Goal: Check status: Check status

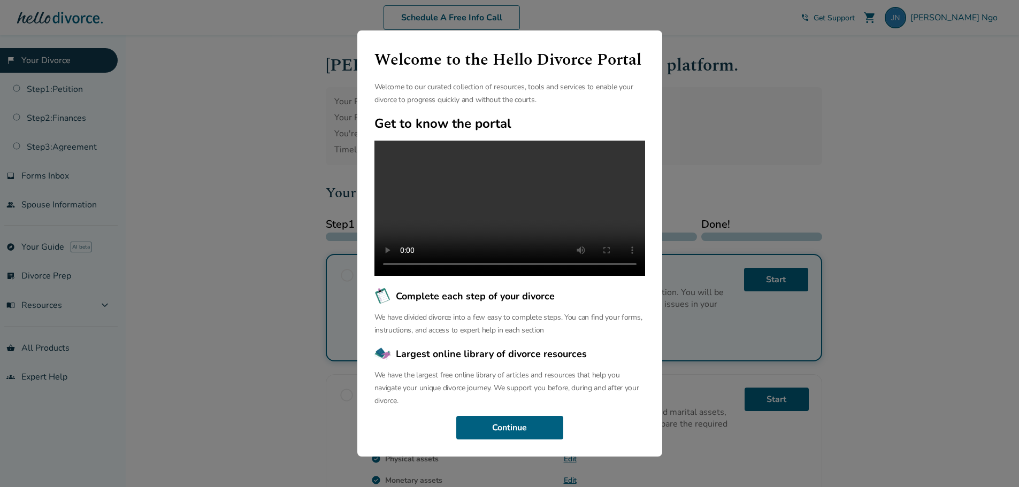
click at [814, 166] on div "Welcome to the Hello Divorce Portal Welcome to our curated collection of resour…" at bounding box center [509, 243] width 1019 height 487
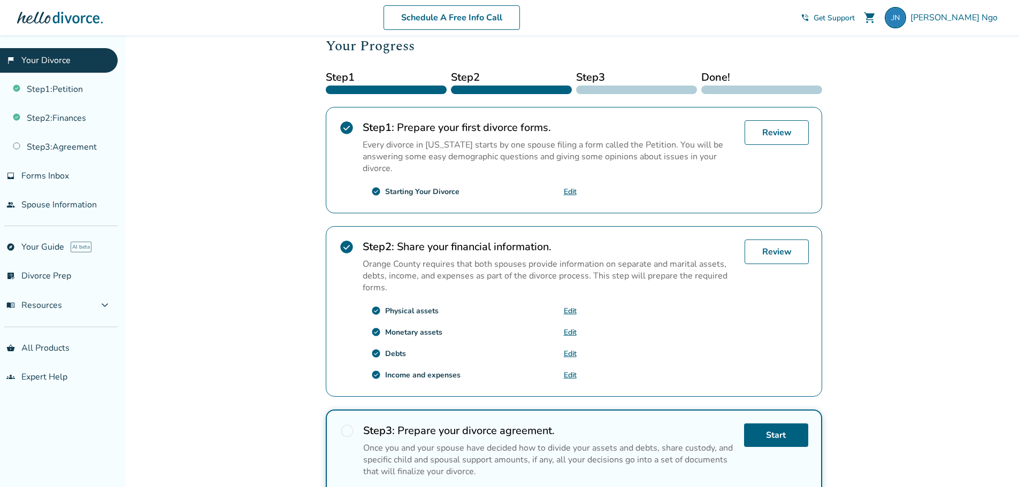
scroll to position [76, 0]
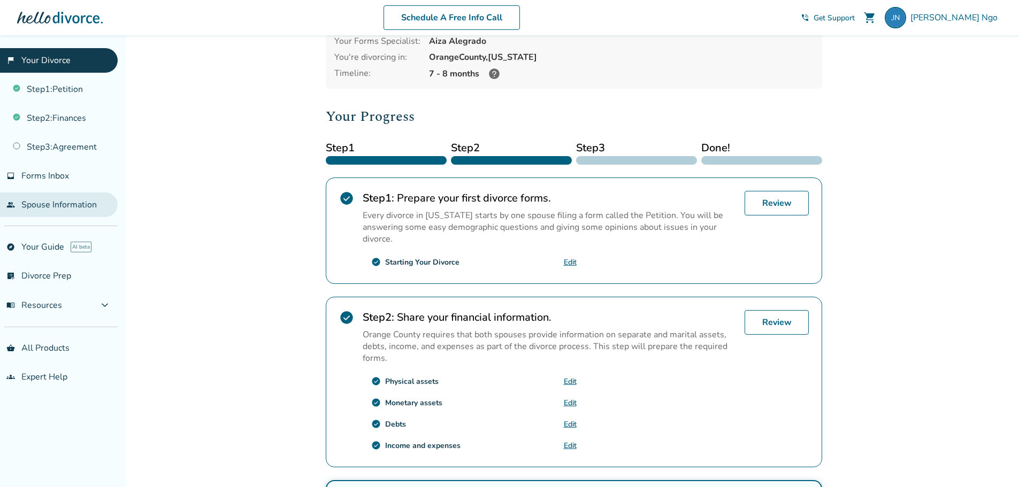
click at [72, 201] on link "people Spouse Information" at bounding box center [59, 204] width 118 height 25
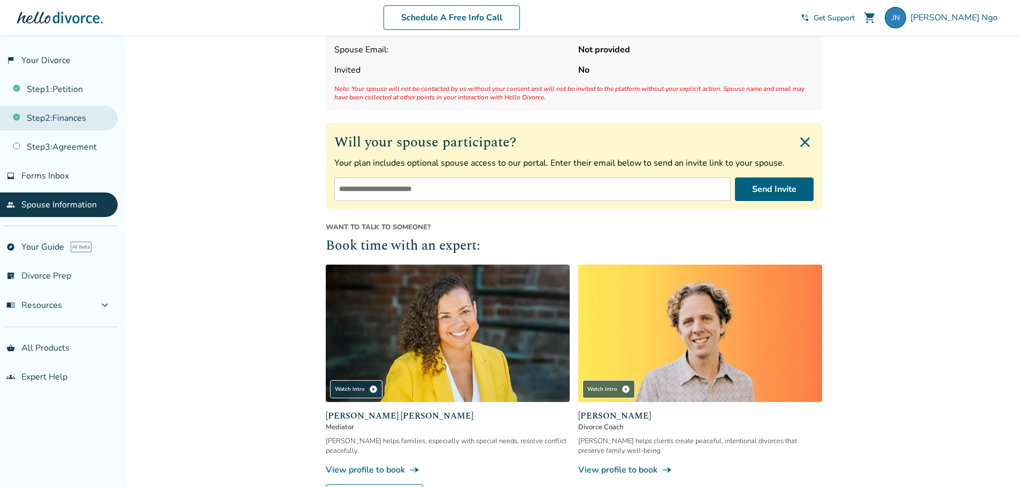
click at [67, 124] on link "Step 2 : Finances" at bounding box center [59, 118] width 118 height 25
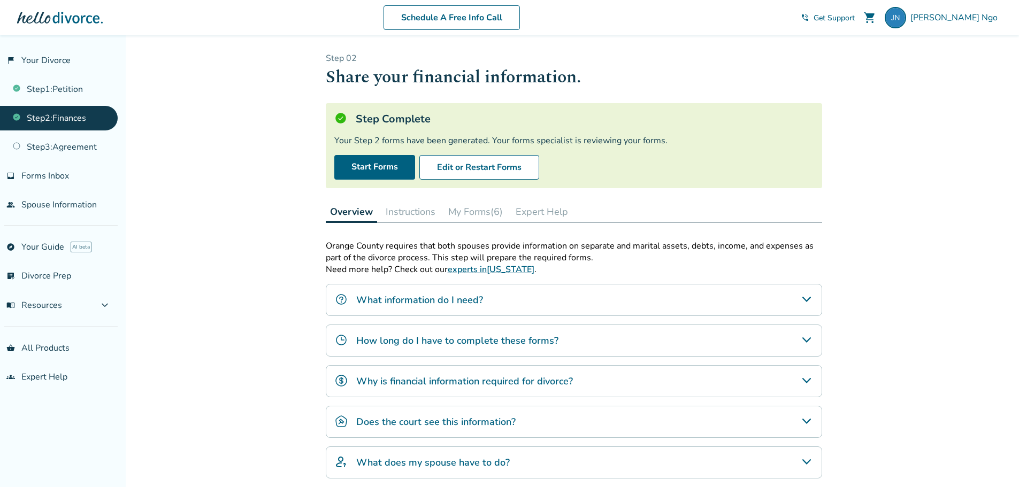
click at [478, 211] on button "My Forms (6)" at bounding box center [475, 211] width 63 height 21
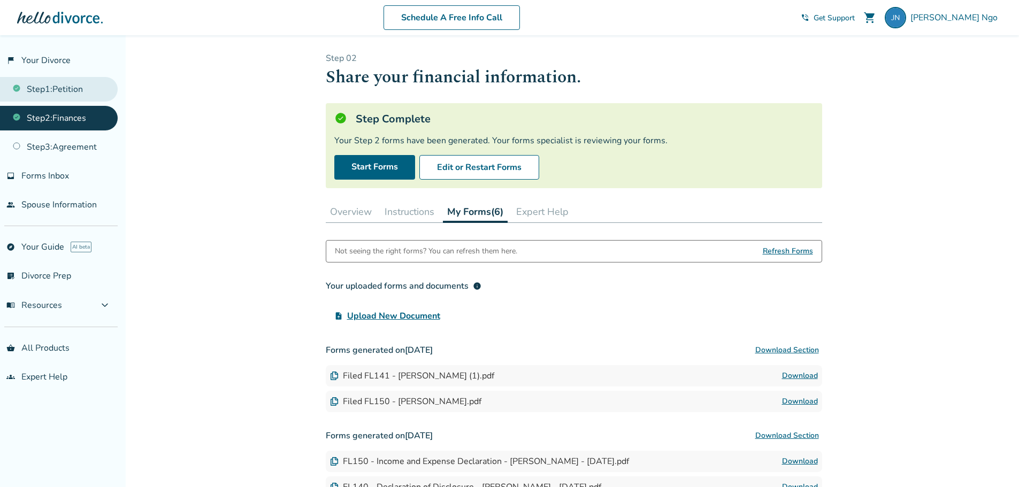
click at [57, 95] on link "Step 1 : Petition" at bounding box center [59, 89] width 118 height 25
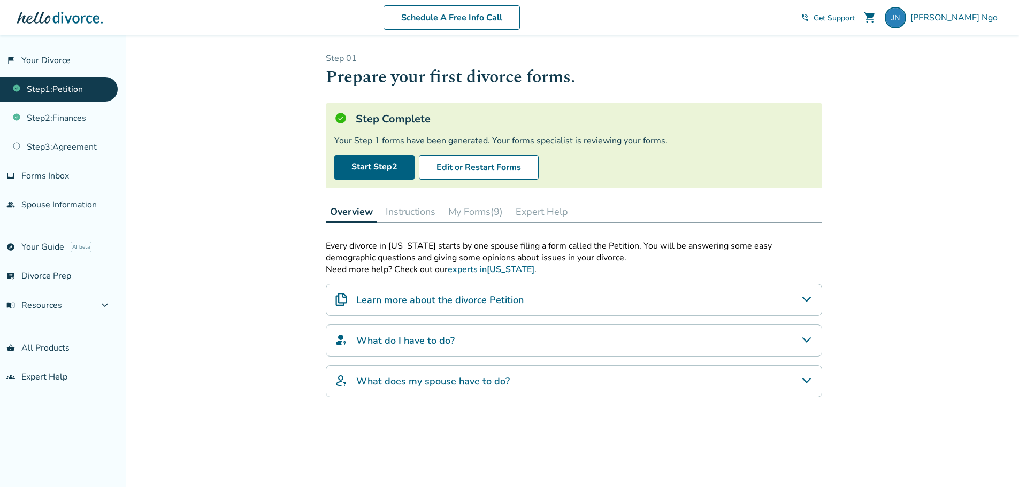
click at [481, 211] on button "My Forms (9)" at bounding box center [475, 211] width 63 height 21
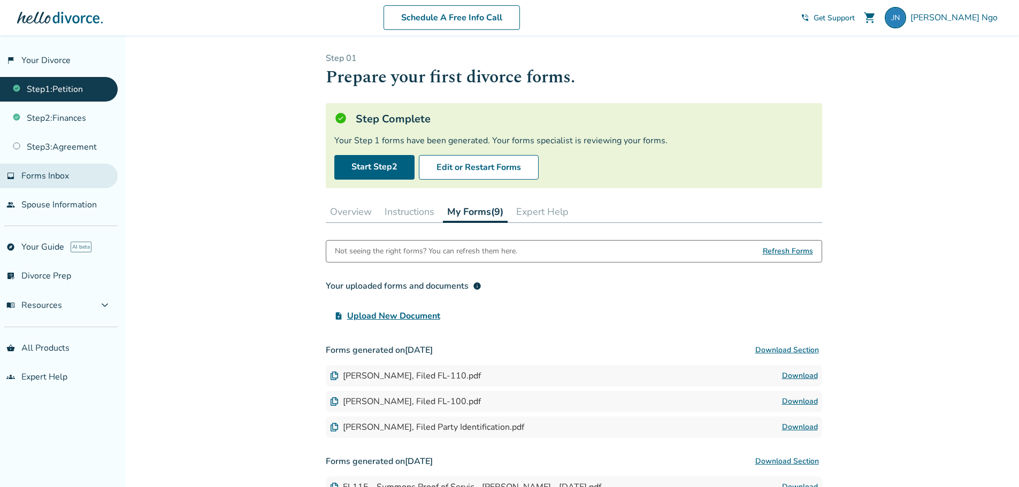
click at [61, 175] on span "Forms Inbox" at bounding box center [45, 176] width 48 height 12
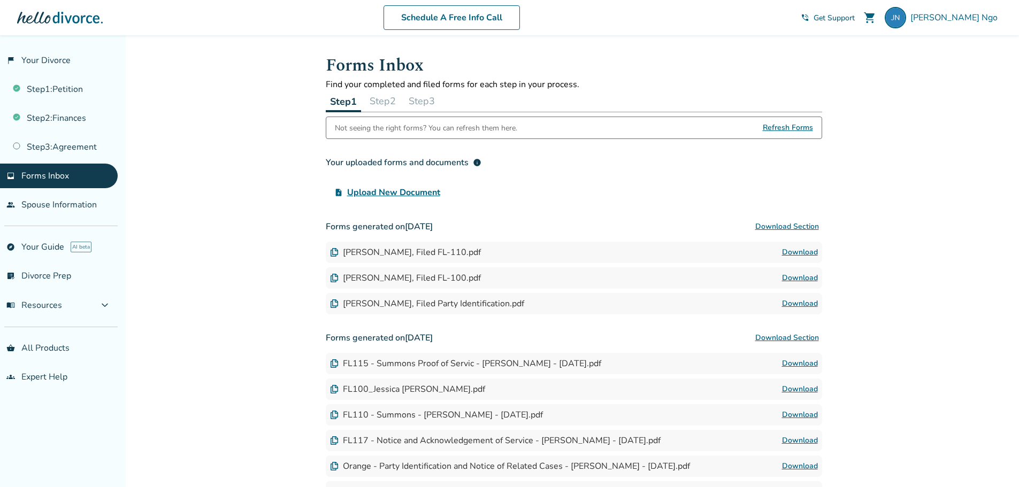
click at [386, 99] on button "Step 2" at bounding box center [382, 100] width 35 height 21
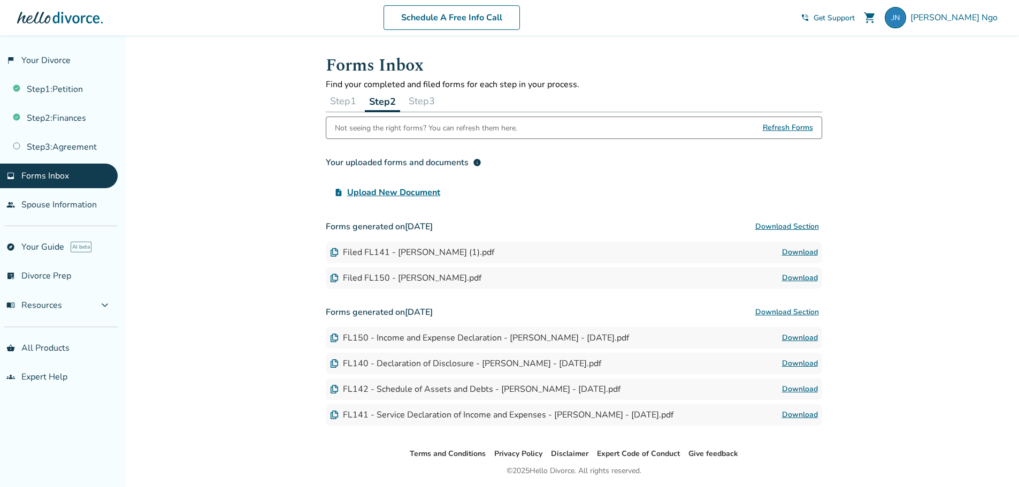
click at [433, 103] on button "Step 3" at bounding box center [421, 100] width 35 height 21
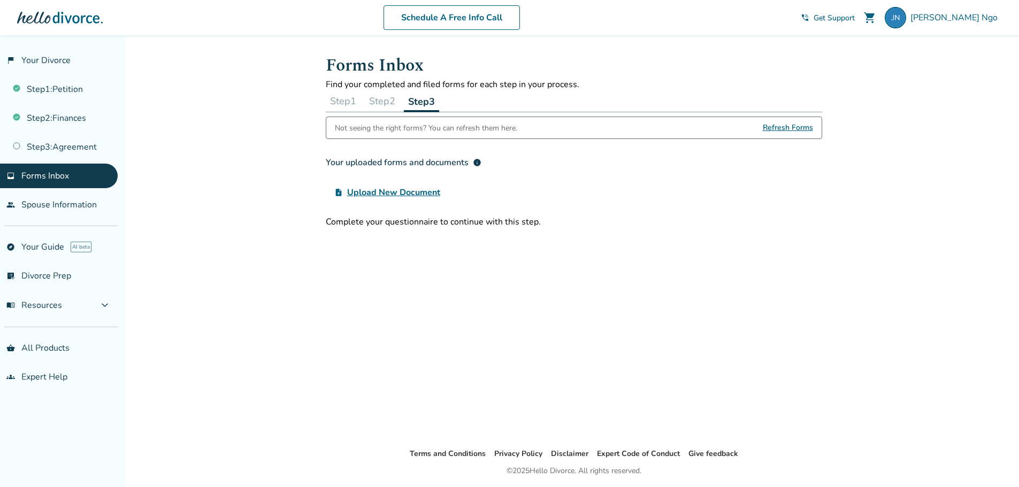
click at [344, 102] on button "Step 1" at bounding box center [343, 100] width 35 height 21
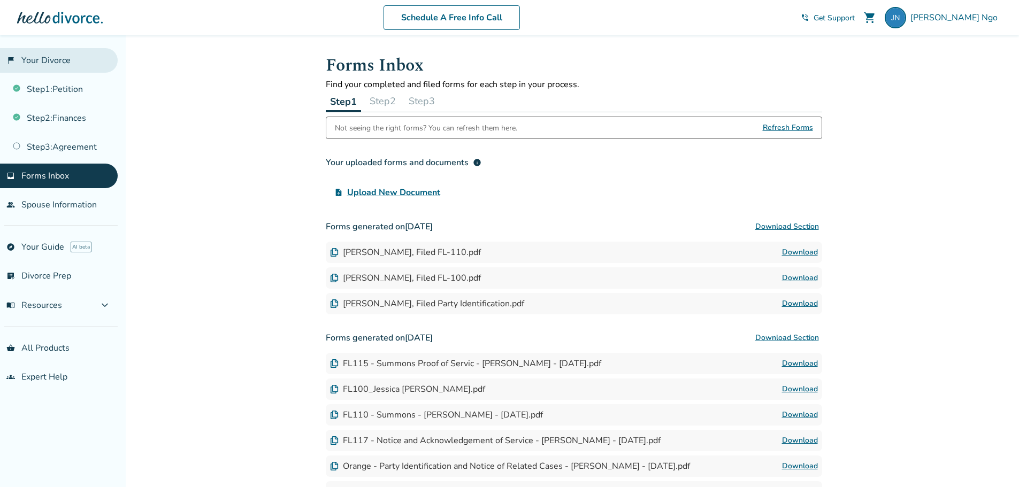
click at [48, 60] on link "flag_2 Your Divorce" at bounding box center [59, 60] width 118 height 25
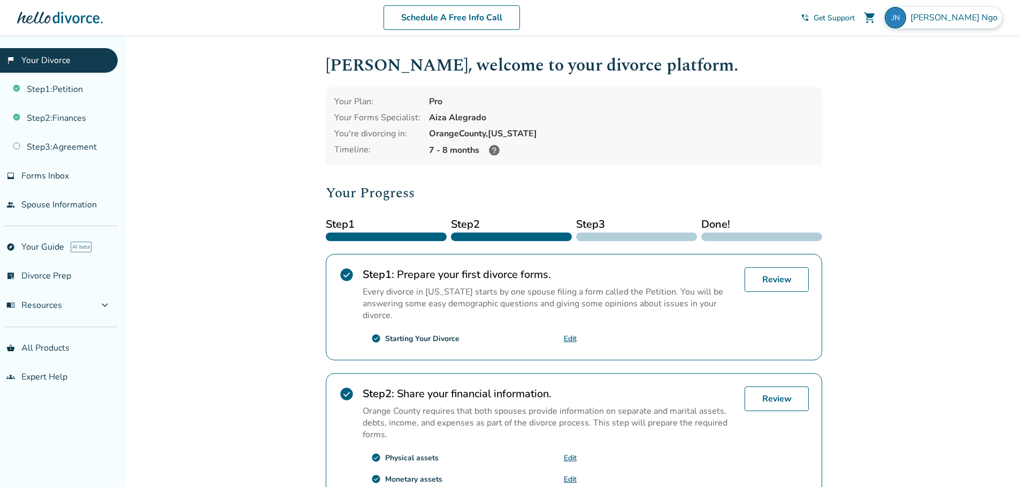
click at [968, 22] on span "[PERSON_NAME]" at bounding box center [955, 18] width 91 height 12
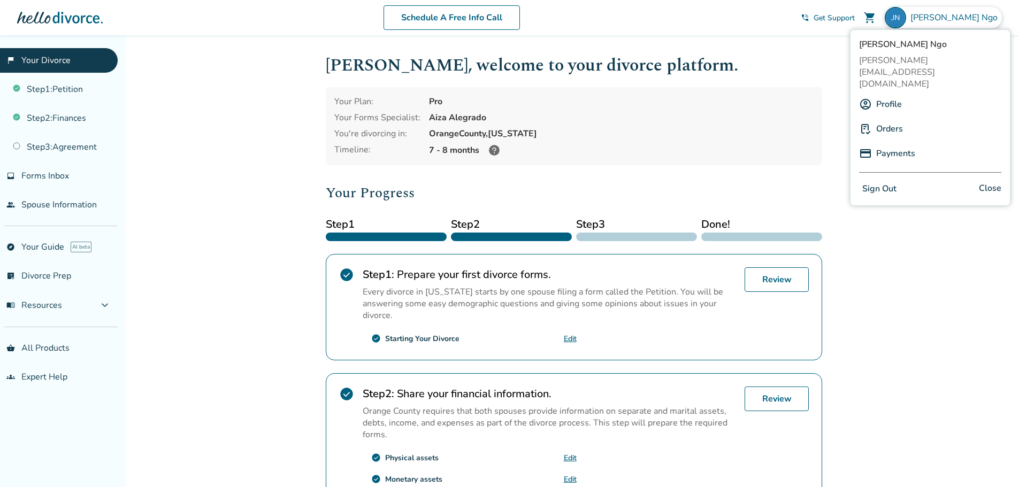
click at [888, 143] on link "Payments" at bounding box center [895, 153] width 39 height 20
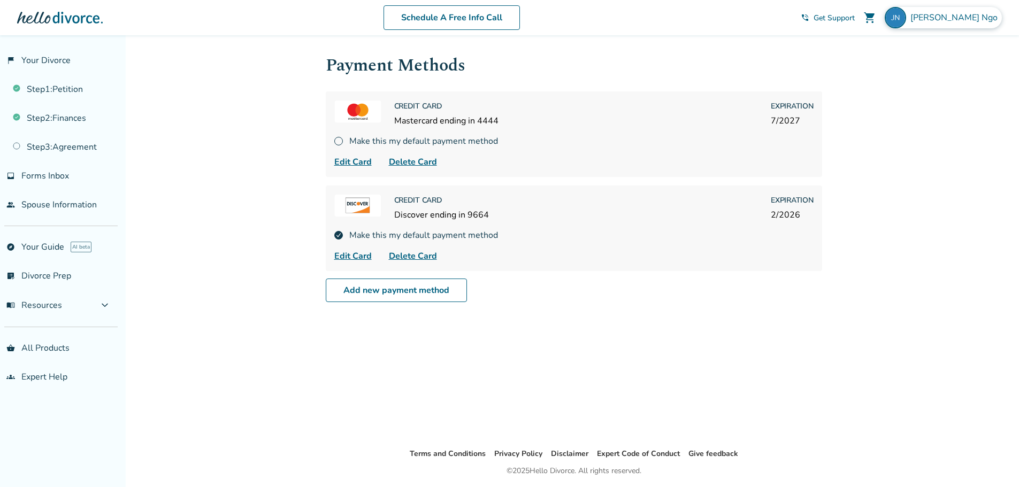
click at [985, 19] on span "[PERSON_NAME]" at bounding box center [955, 18] width 91 height 12
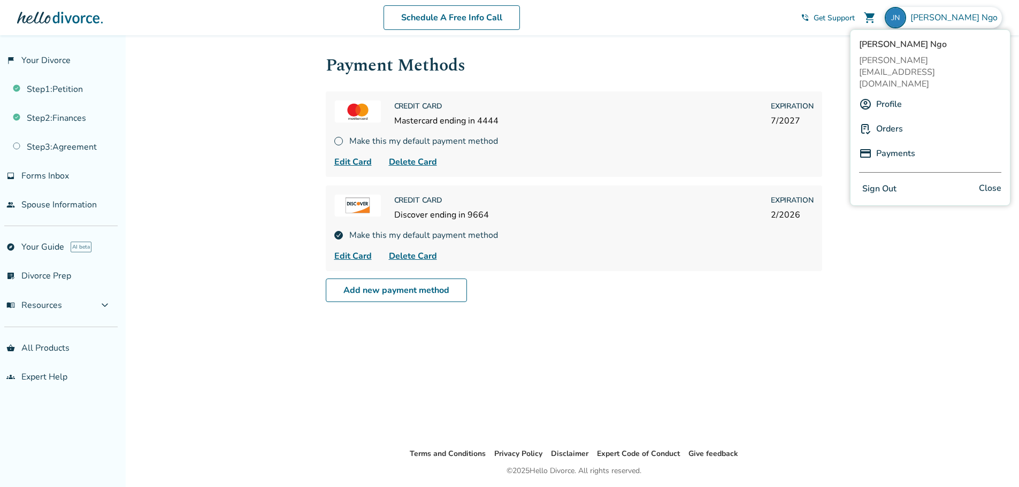
click at [883, 119] on link "Orders" at bounding box center [889, 129] width 27 height 20
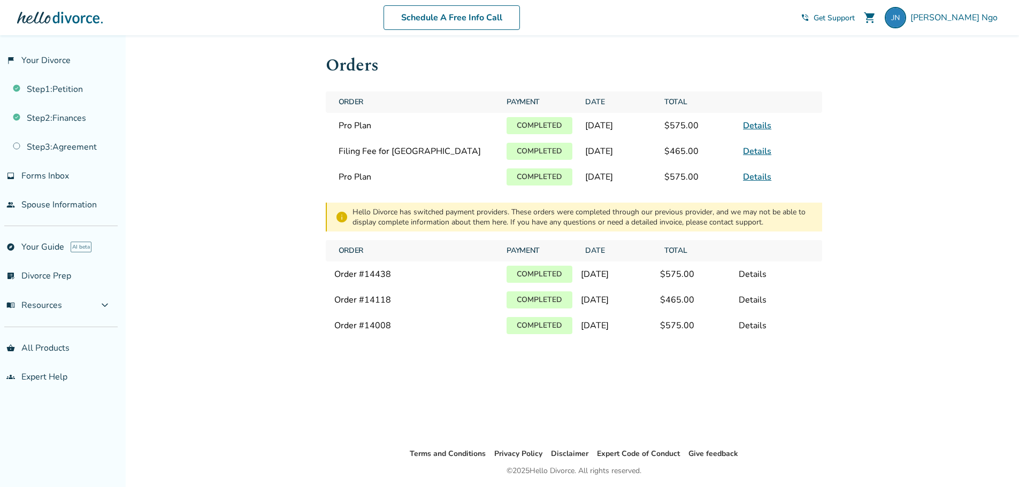
click at [754, 177] on link "Details" at bounding box center [757, 177] width 28 height 12
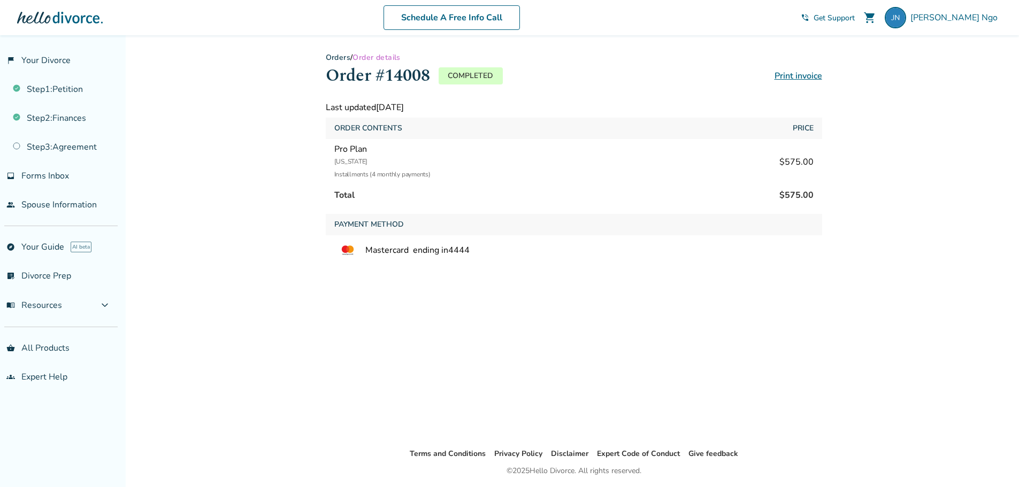
click at [940, 201] on div "Added to cart Orders / Order details Order #14008 Completed Print invoice Last …" at bounding box center [509, 278] width 1019 height 487
click at [985, 20] on span "[PERSON_NAME]" at bounding box center [955, 18] width 91 height 12
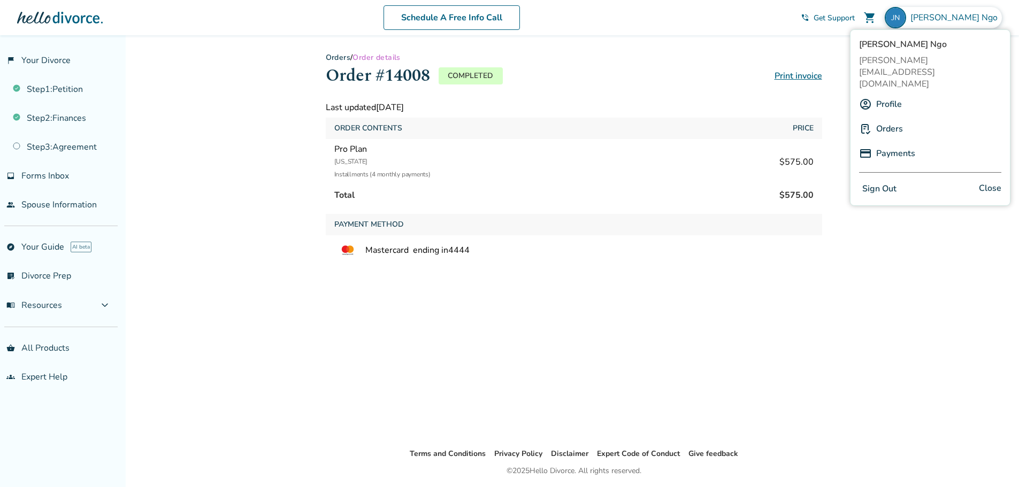
click at [887, 119] on link "Orders" at bounding box center [889, 129] width 27 height 20
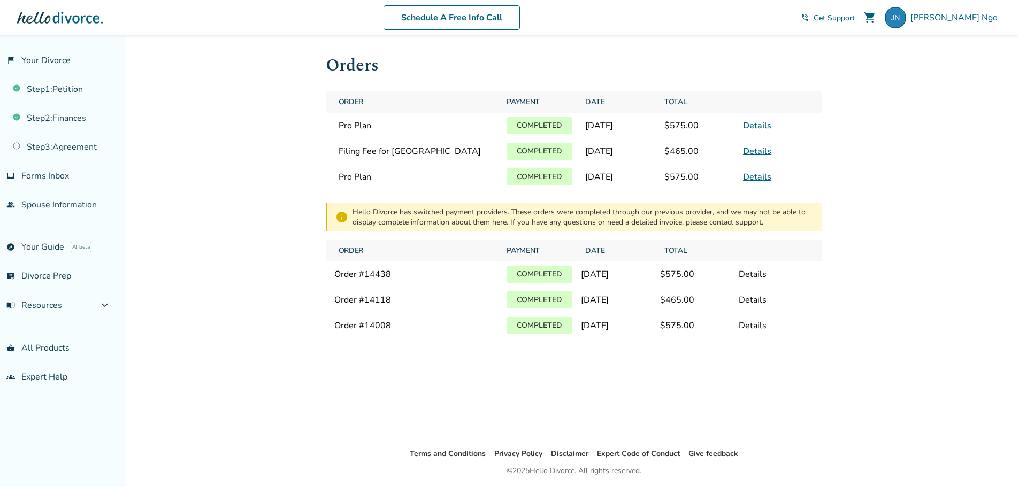
click at [297, 275] on div "Added to cart Orders Order Payment Date Total Pro Plan Completed [DATE] $575.00…" at bounding box center [509, 278] width 1019 height 487
click at [55, 19] on div at bounding box center [60, 17] width 86 height 21
click at [980, 19] on span "[PERSON_NAME]" at bounding box center [955, 18] width 91 height 12
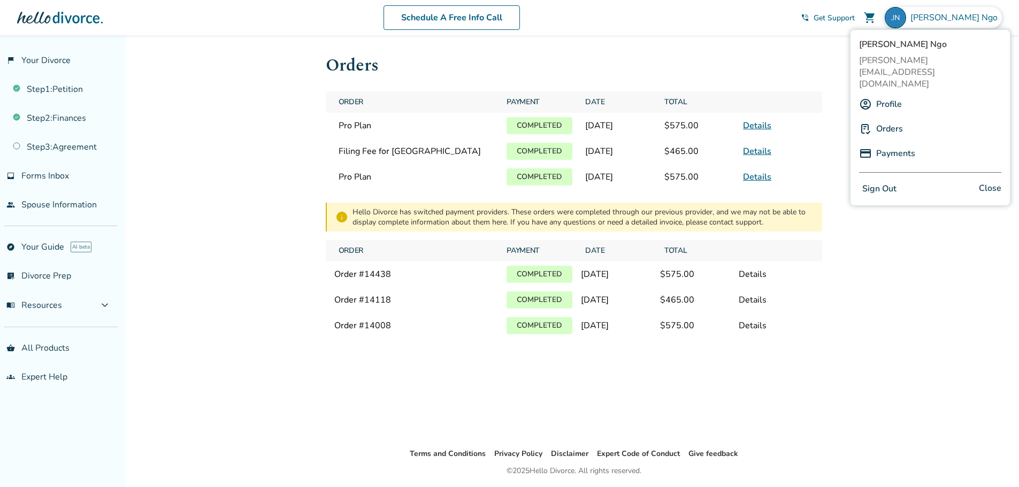
click at [888, 94] on link "Profile" at bounding box center [889, 104] width 26 height 20
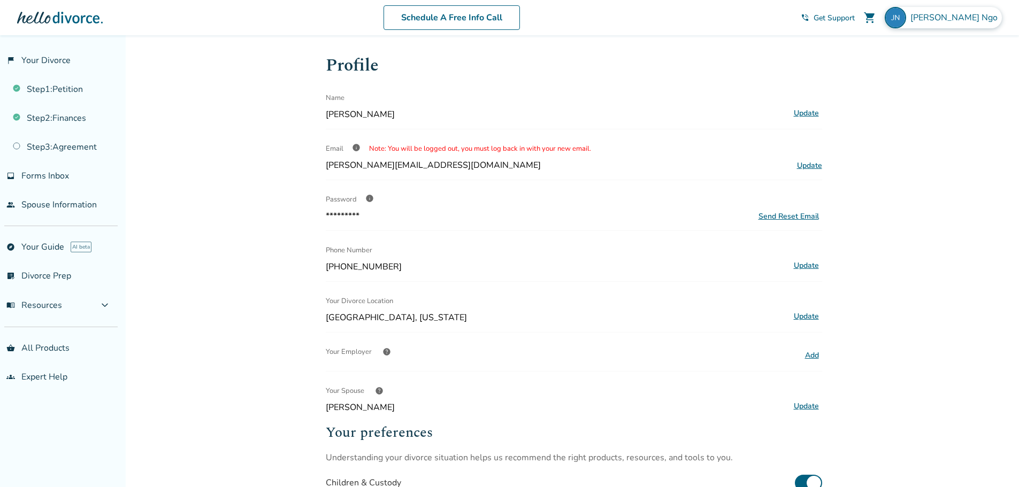
click at [981, 21] on span "[PERSON_NAME]" at bounding box center [955, 18] width 91 height 12
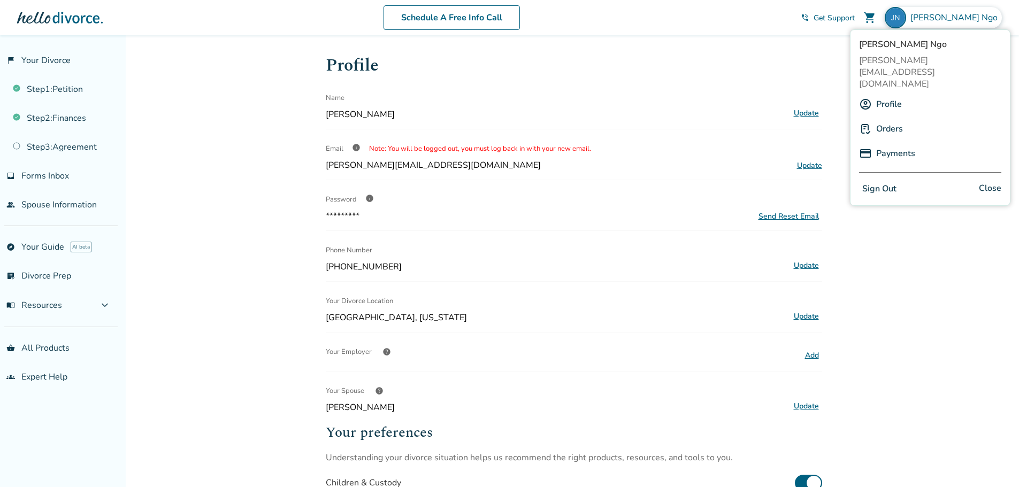
click at [889, 119] on link "Orders" at bounding box center [889, 129] width 27 height 20
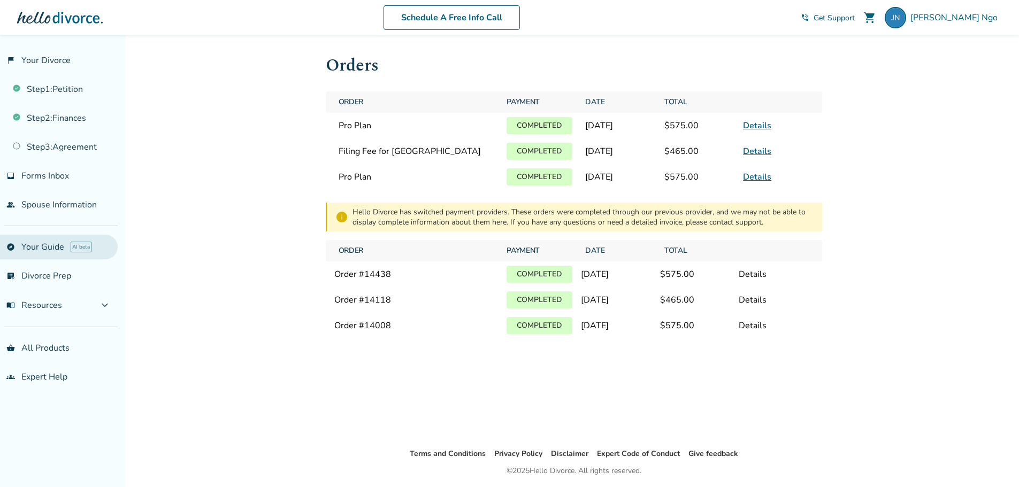
scroll to position [35, 0]
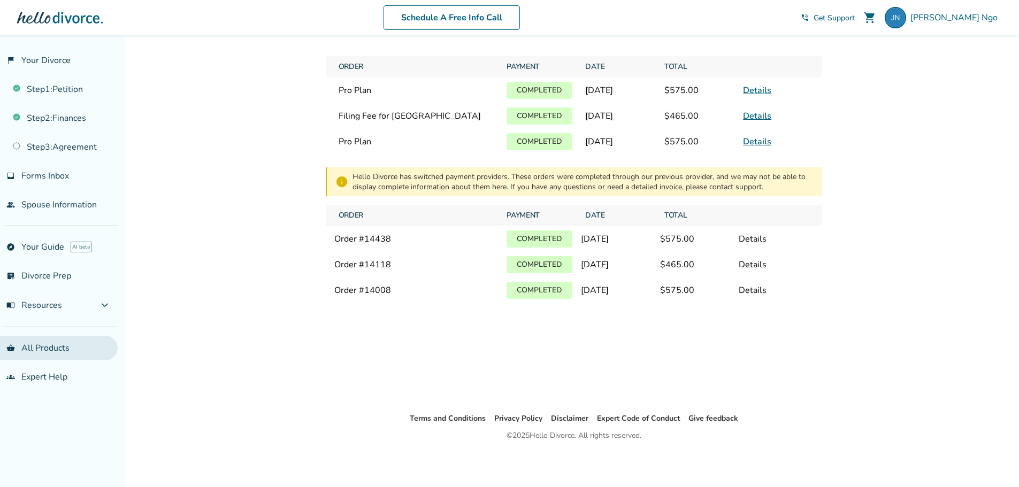
click at [49, 346] on link "shopping_basket All Products" at bounding box center [59, 348] width 118 height 25
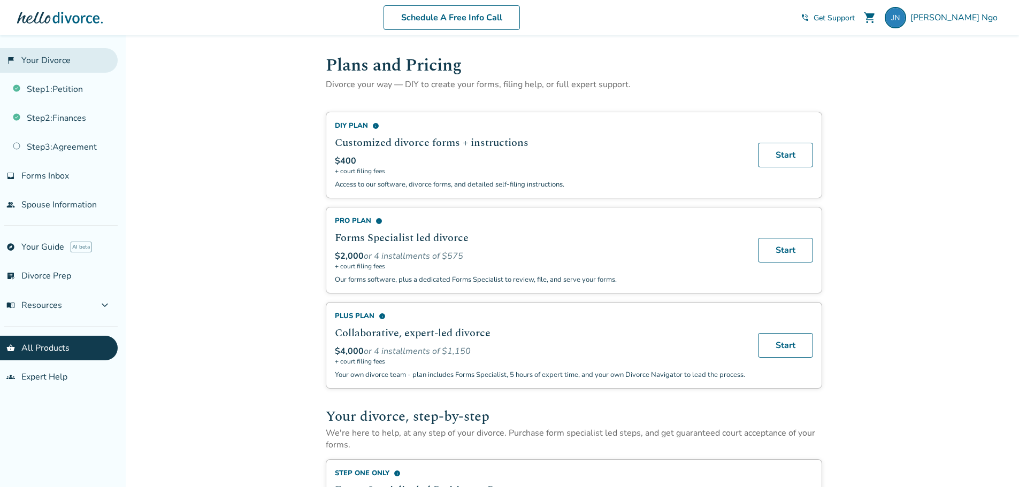
click at [70, 59] on link "flag_2 Your Divorce" at bounding box center [59, 60] width 118 height 25
